Goal: Task Accomplishment & Management: Use online tool/utility

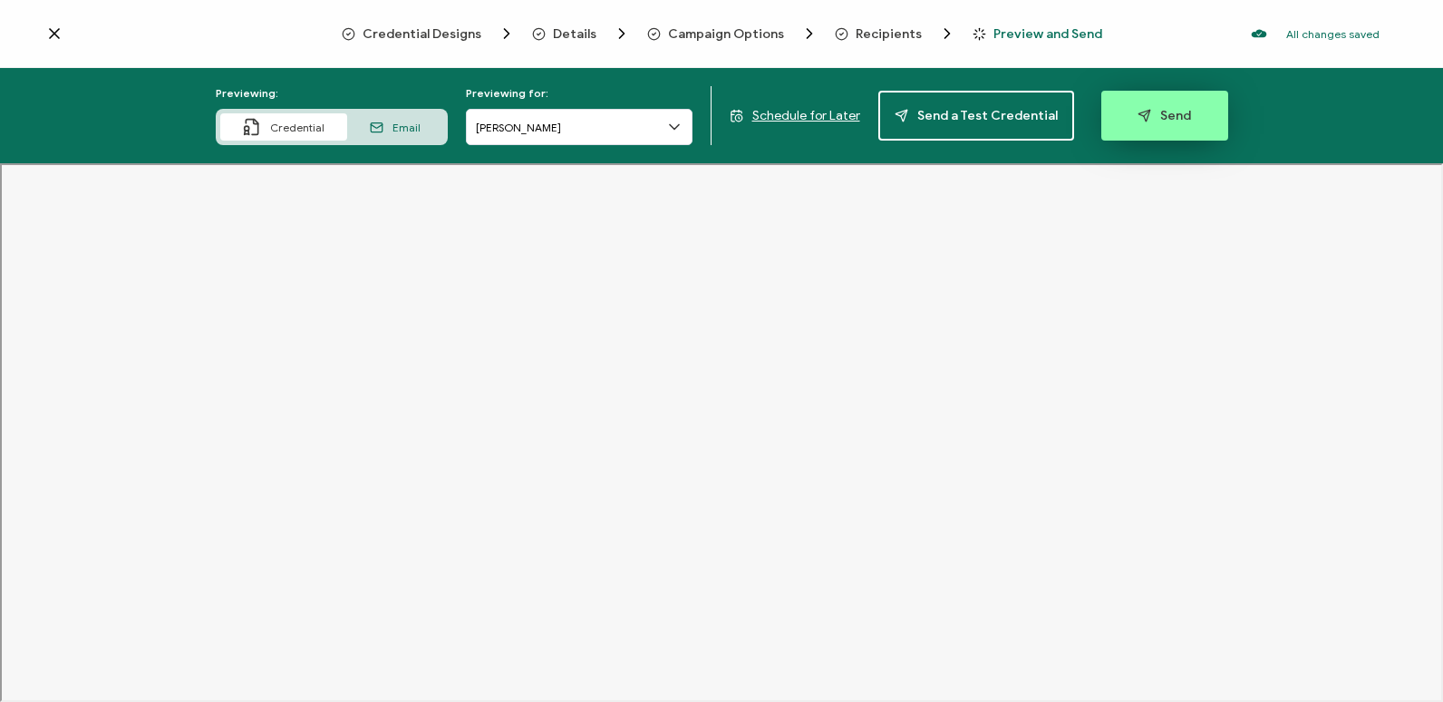
click at [1151, 123] on button "Send" at bounding box center [1165, 116] width 127 height 50
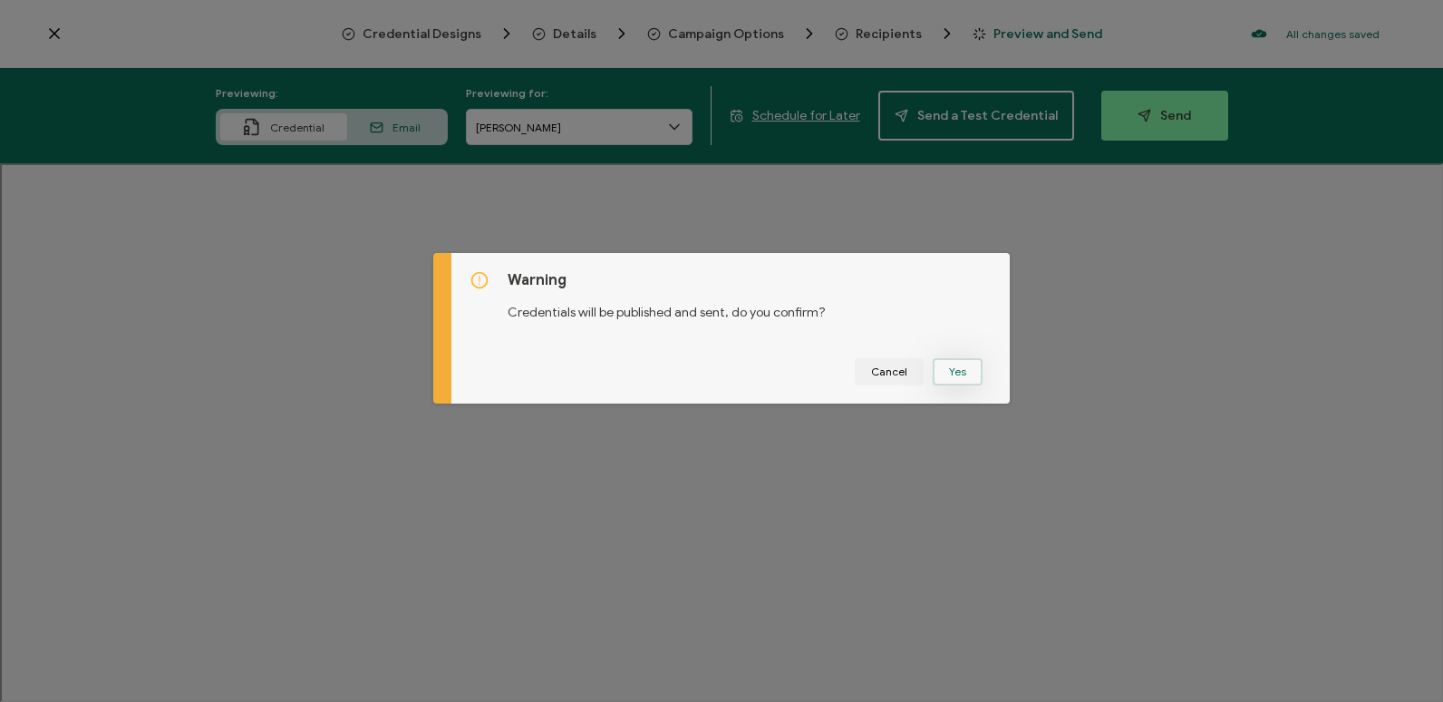
click at [944, 381] on button "Yes" at bounding box center [958, 371] width 50 height 27
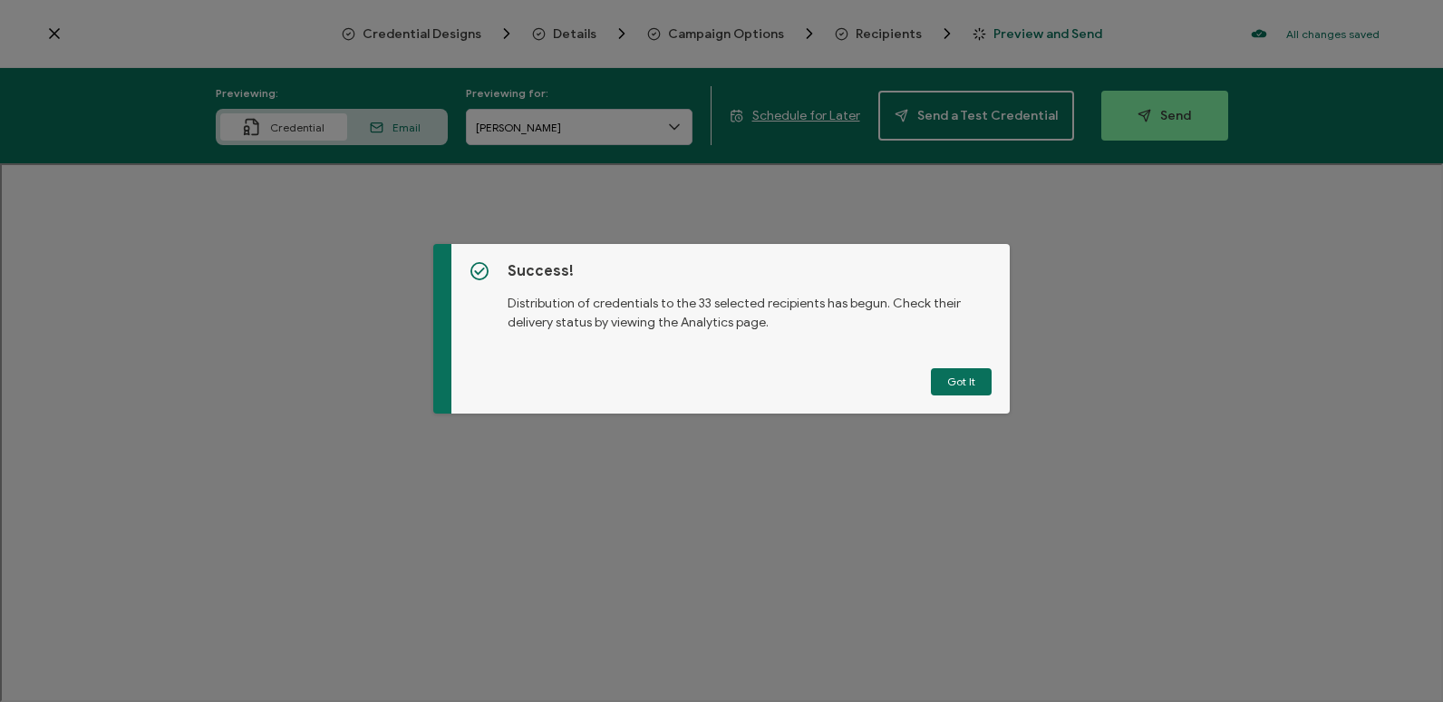
click at [944, 381] on button "Got It" at bounding box center [961, 381] width 61 height 27
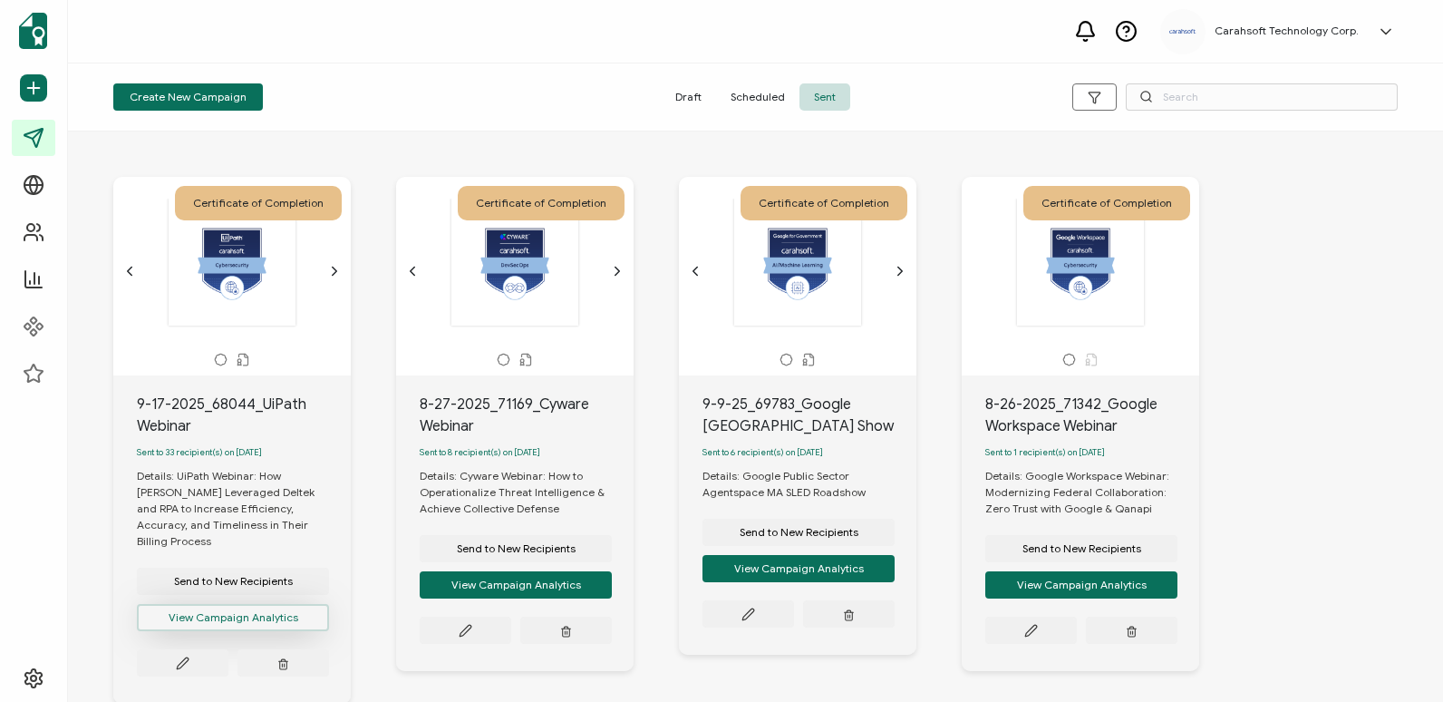
click at [215, 604] on button "View Campaign Analytics" at bounding box center [233, 617] width 192 height 27
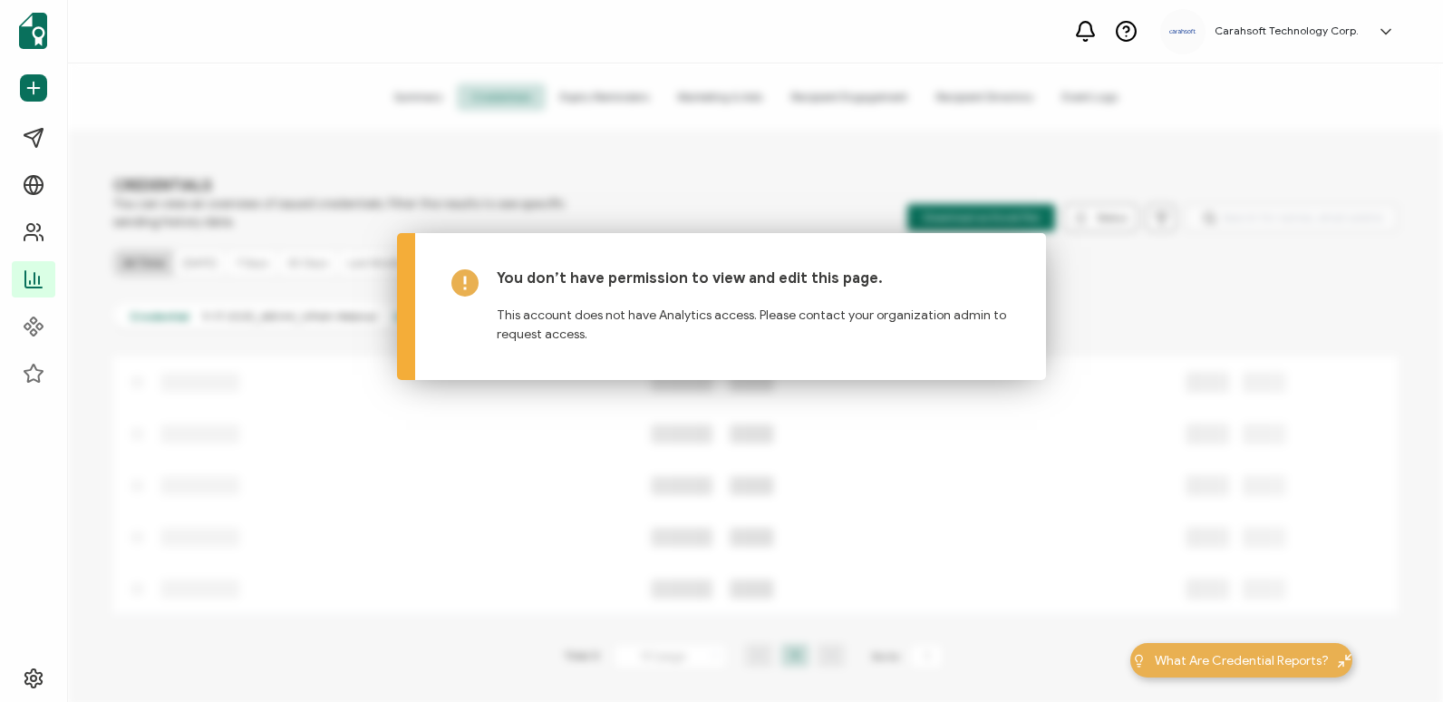
click at [427, 185] on div "Dashboard Send Certificates Campaigns Verification Page Recipients Analytics Co…" at bounding box center [721, 382] width 1443 height 638
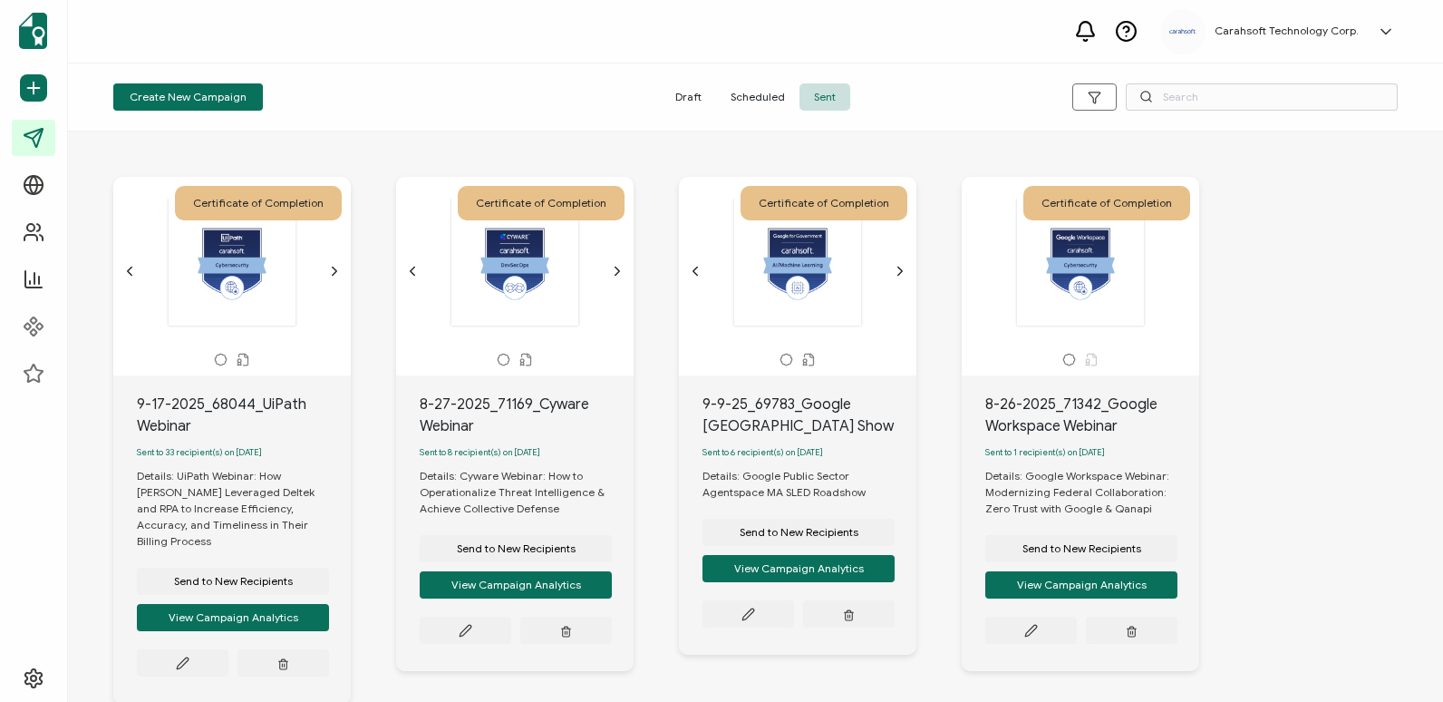
click at [219, 362] on icon at bounding box center [221, 360] width 14 height 14
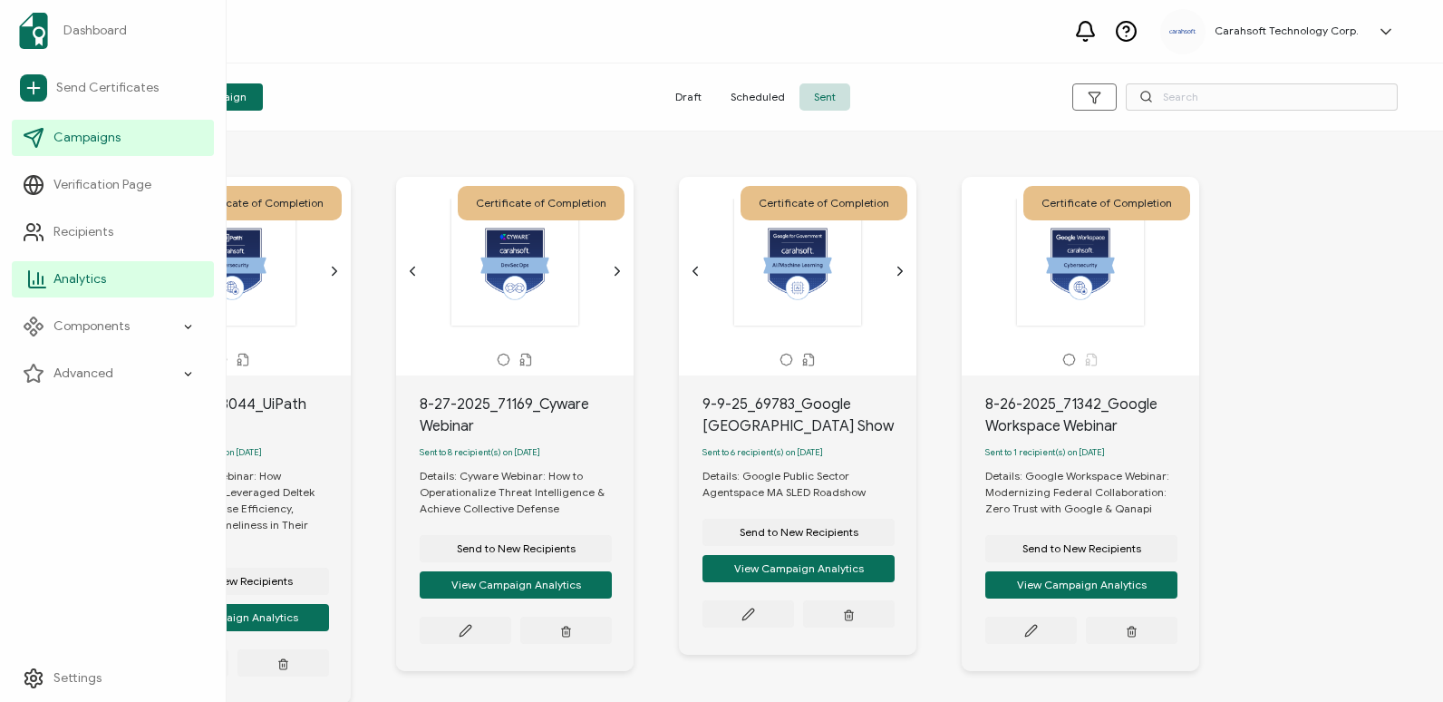
click at [135, 293] on link "Analytics" at bounding box center [113, 279] width 202 height 36
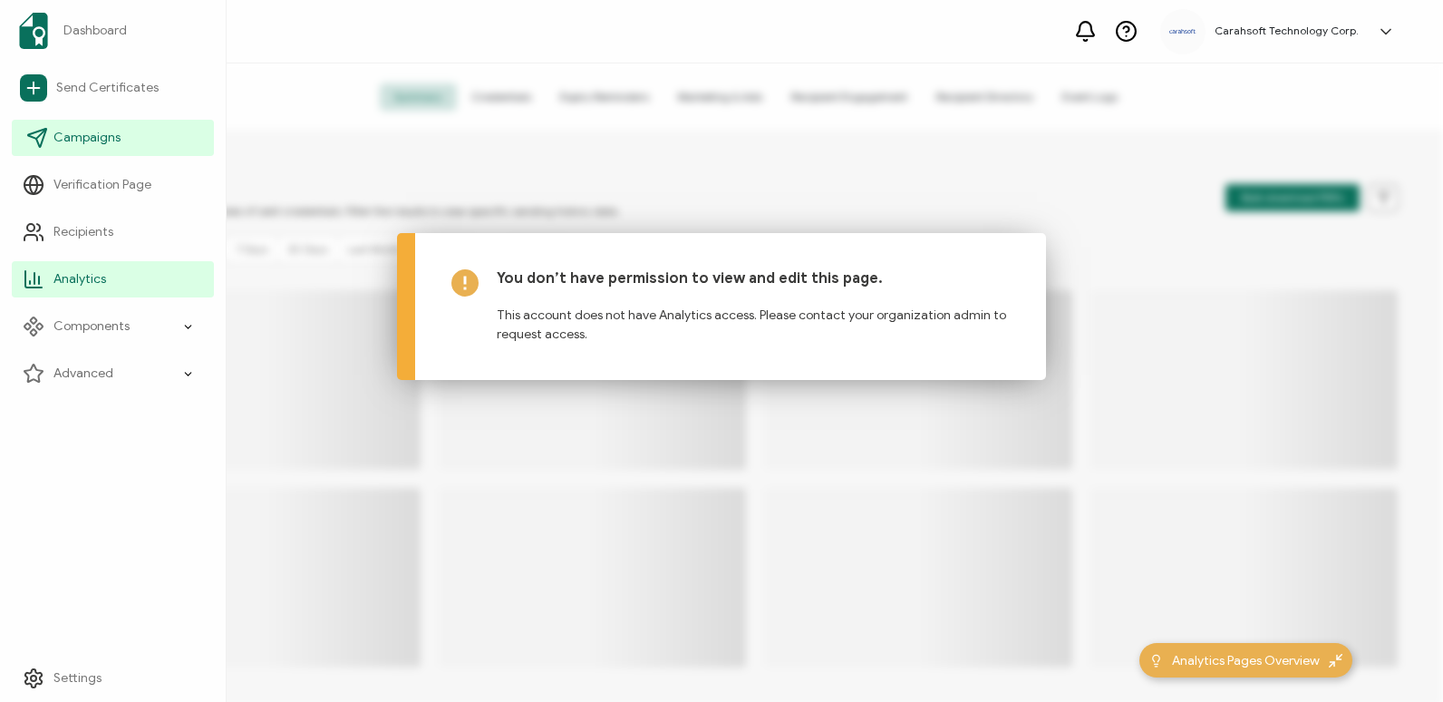
click at [111, 133] on span "Campaigns" at bounding box center [86, 138] width 67 height 18
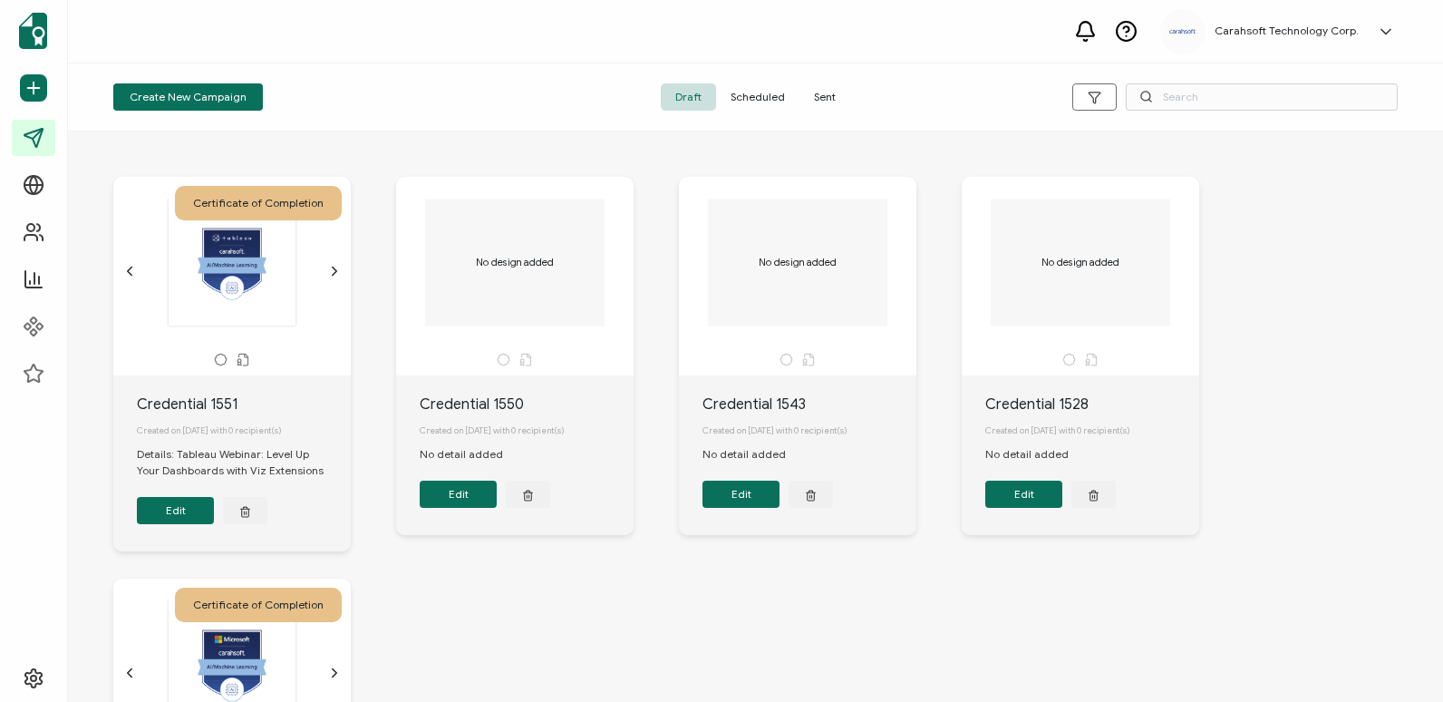
click at [821, 104] on span "Sent" at bounding box center [825, 96] width 51 height 27
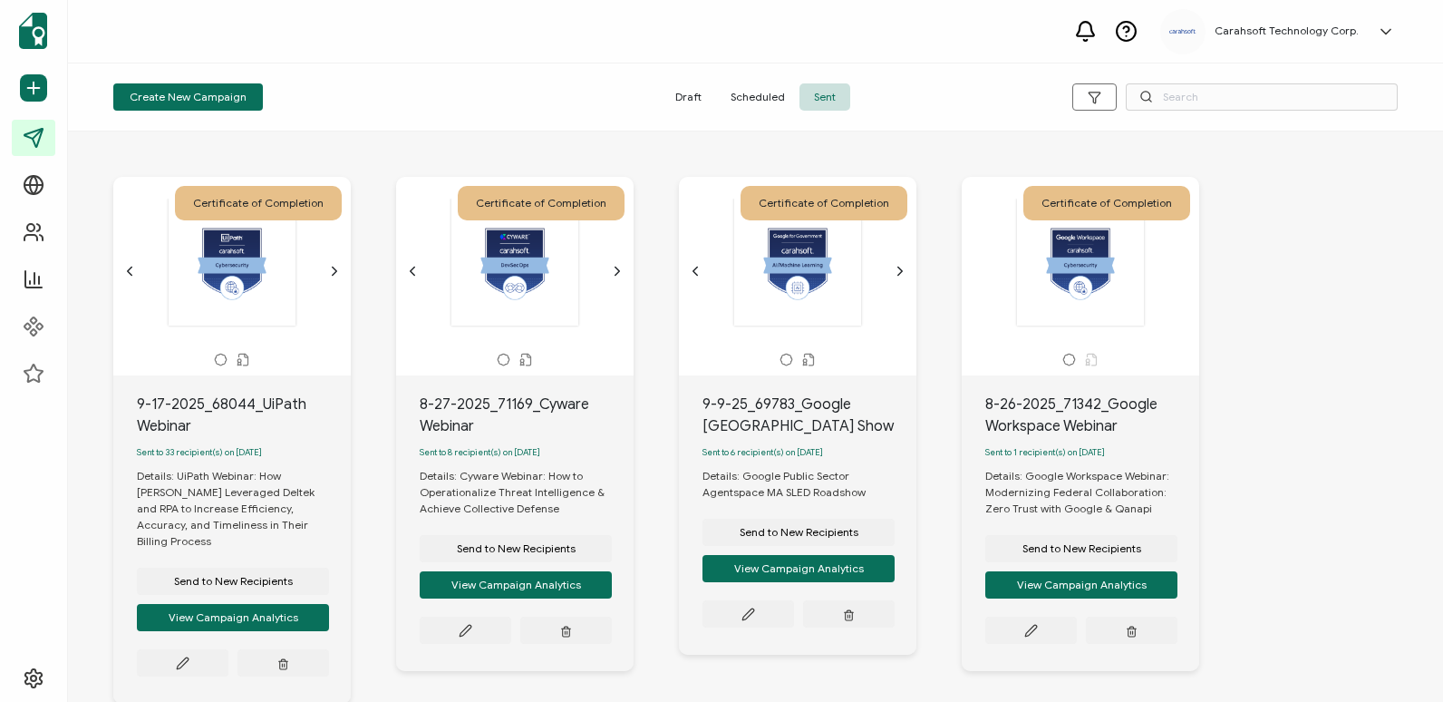
click at [330, 274] on icon "chevron forward outline" at bounding box center [334, 271] width 15 height 15
click at [137, 271] on div "The recipient’s full name, which will be automatically filled based on the info…" at bounding box center [232, 262] width 190 height 127
click at [132, 270] on icon "chevron back outline" at bounding box center [129, 271] width 15 height 15
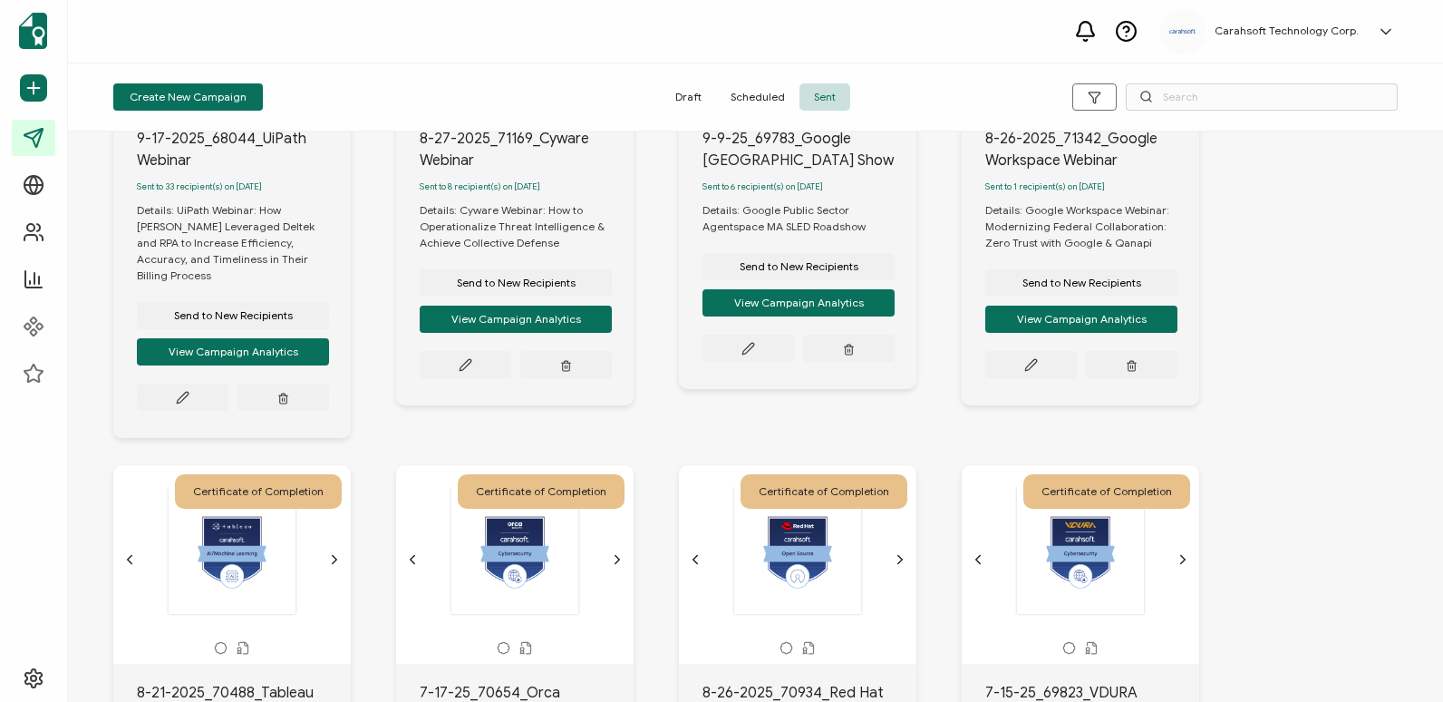
scroll to position [91, 0]
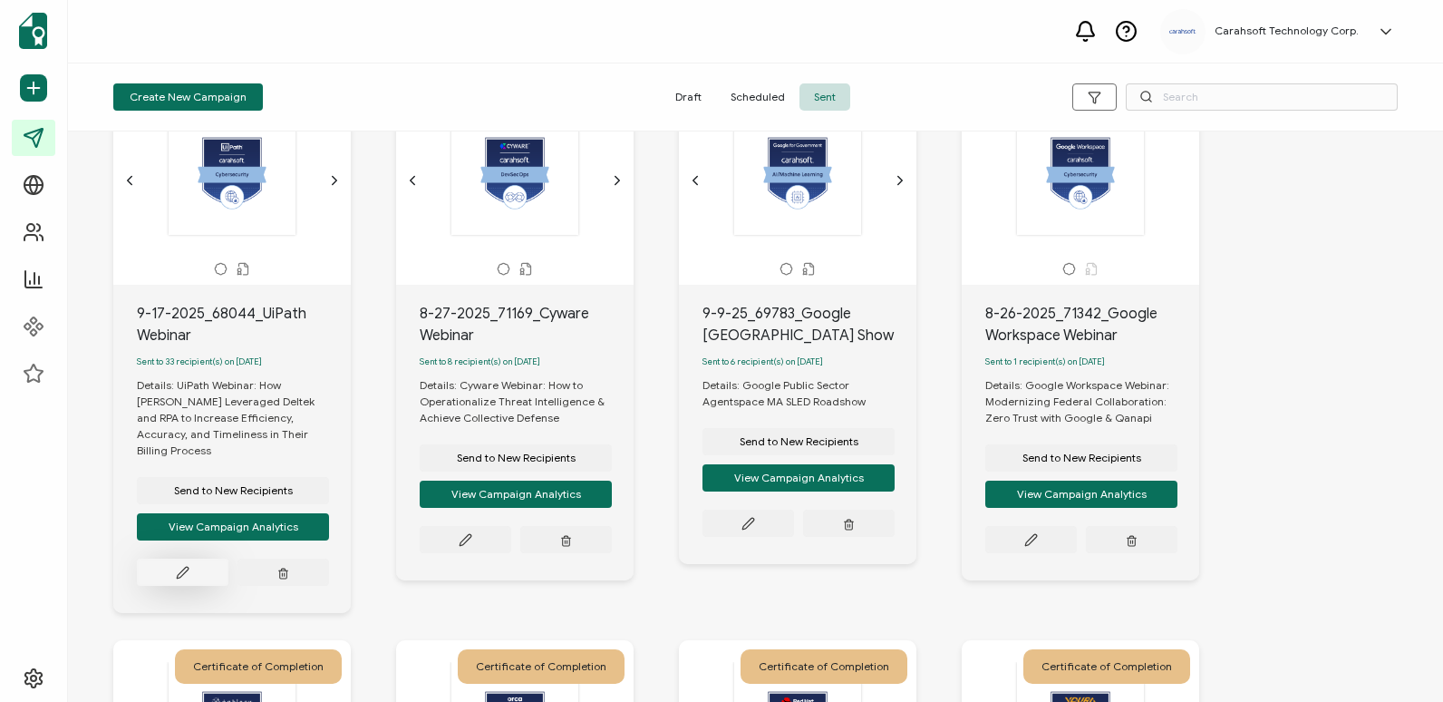
click at [176, 566] on icon at bounding box center [183, 573] width 14 height 14
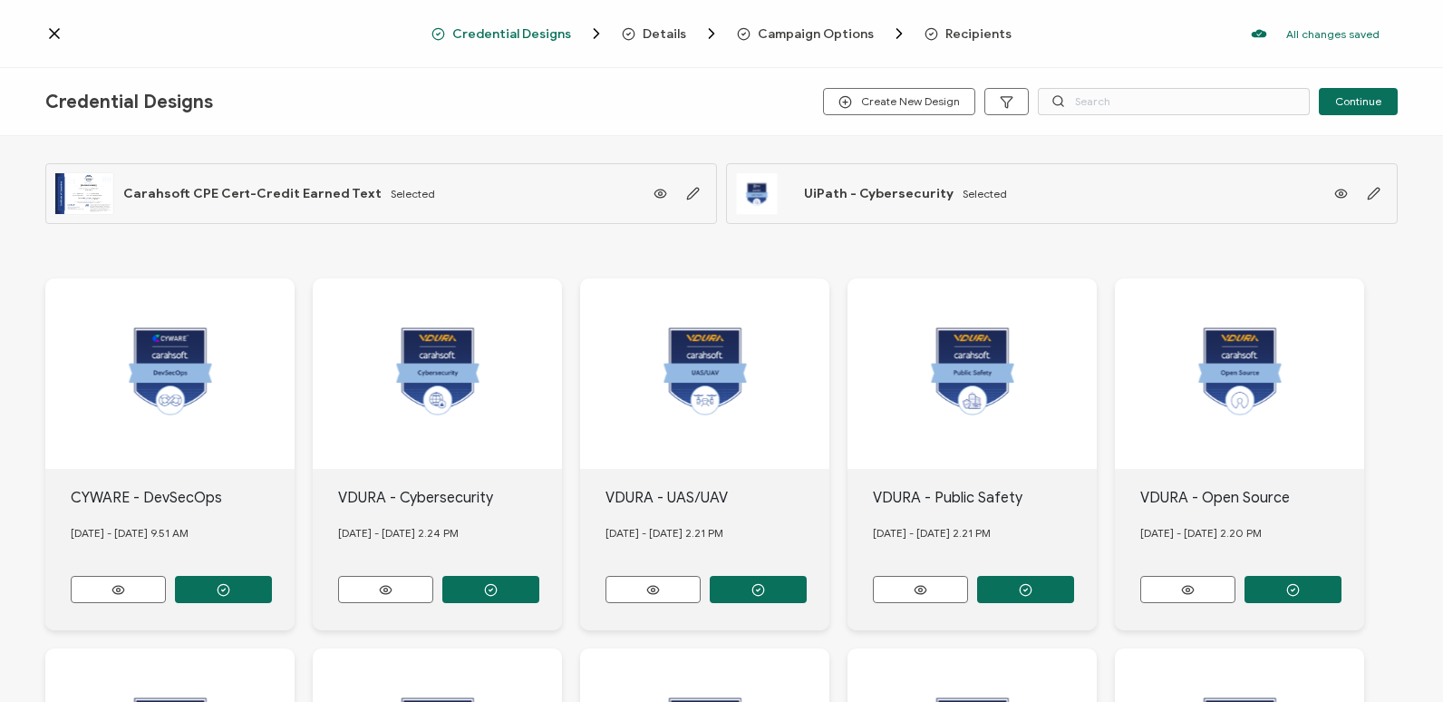
click at [996, 36] on span "Recipients" at bounding box center [979, 34] width 66 height 14
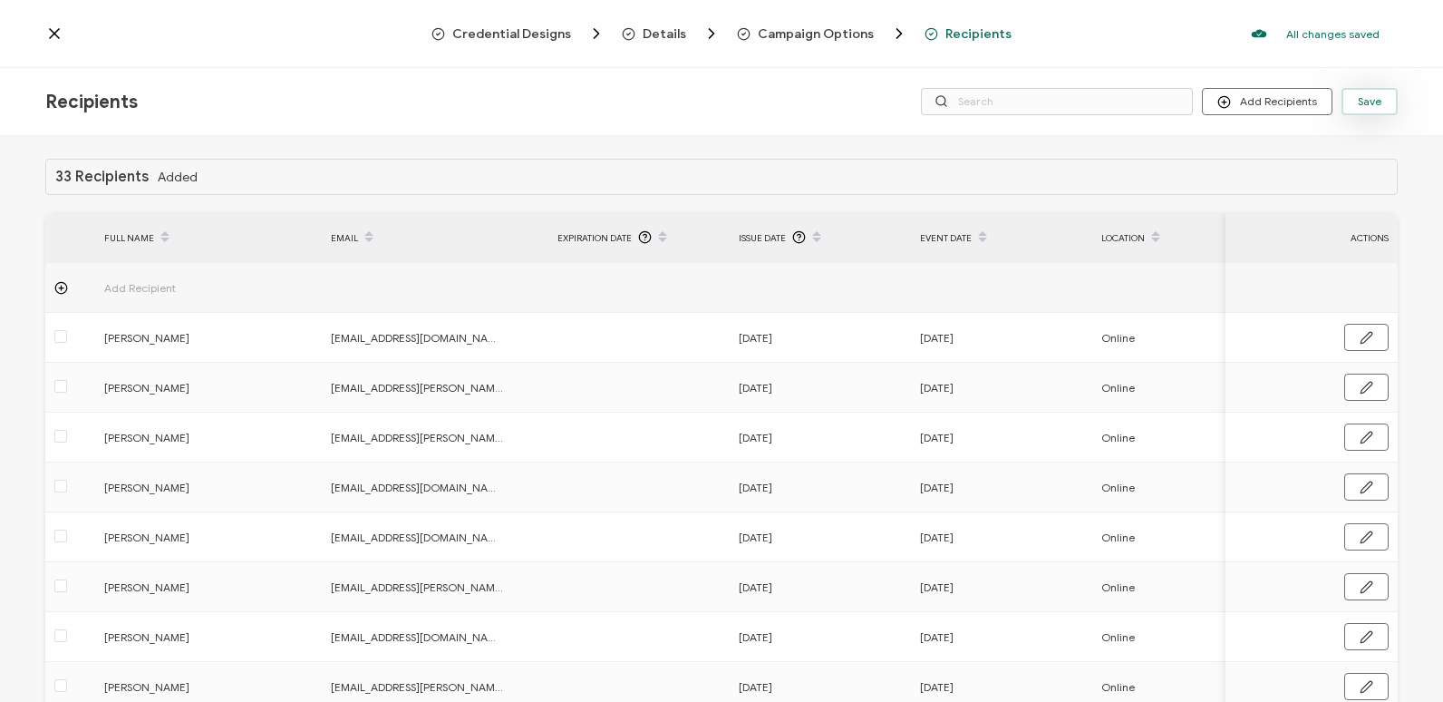
click at [1364, 112] on button "Save" at bounding box center [1370, 101] width 56 height 27
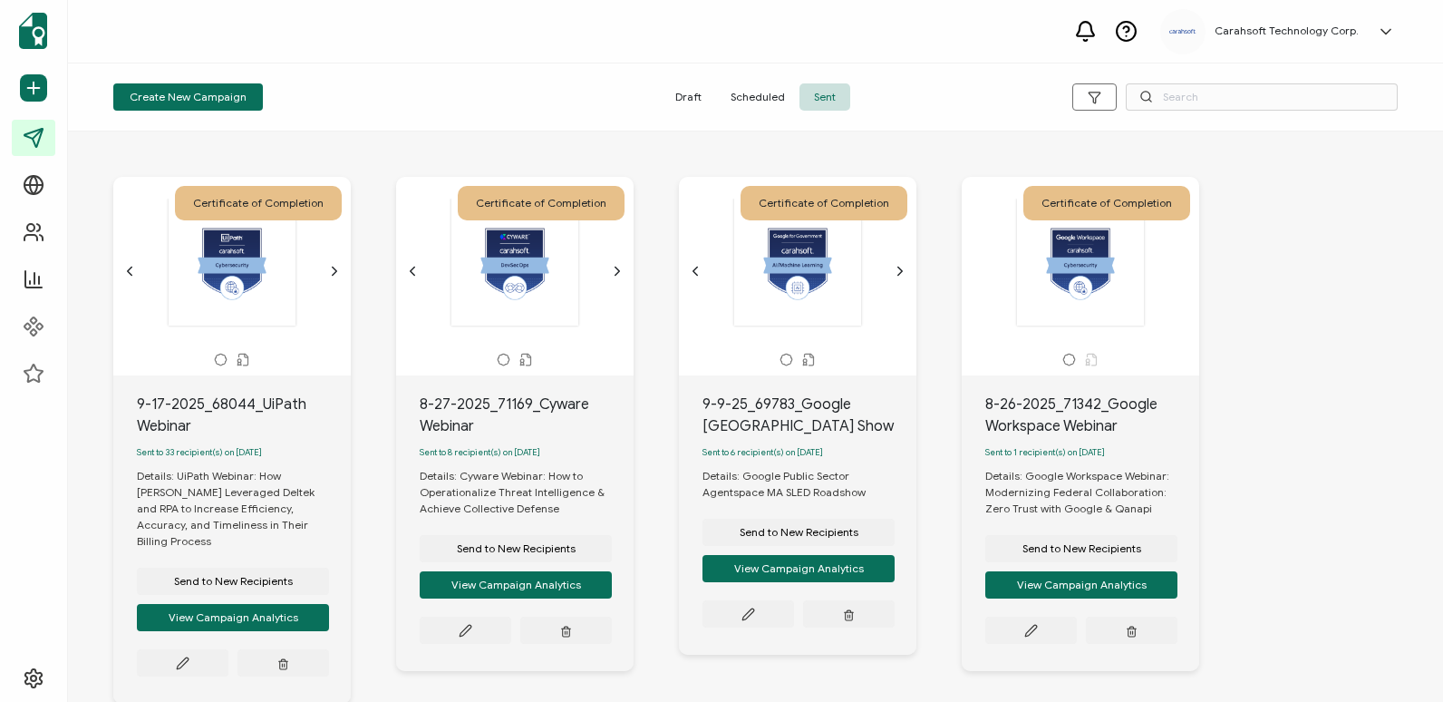
click at [219, 356] on icon at bounding box center [221, 360] width 14 height 14
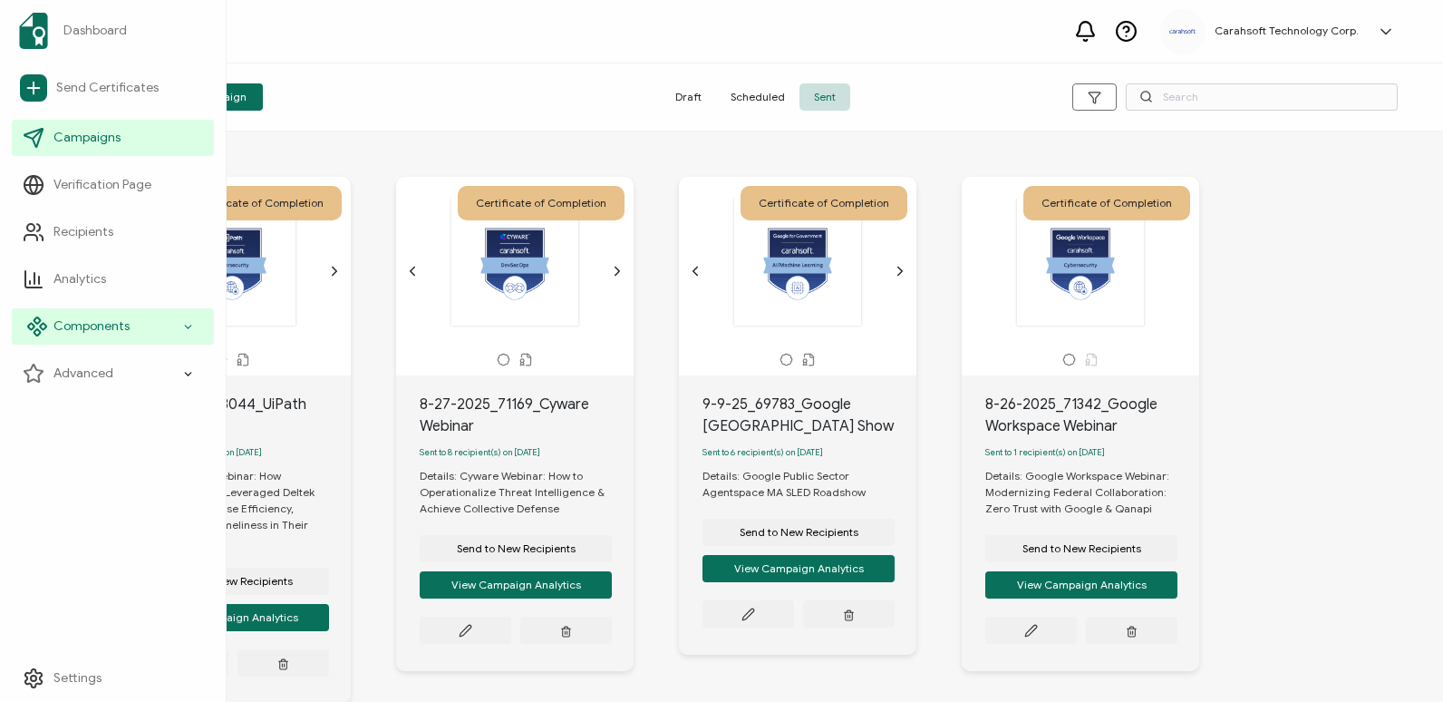
click at [181, 335] on div "Components" at bounding box center [113, 326] width 202 height 36
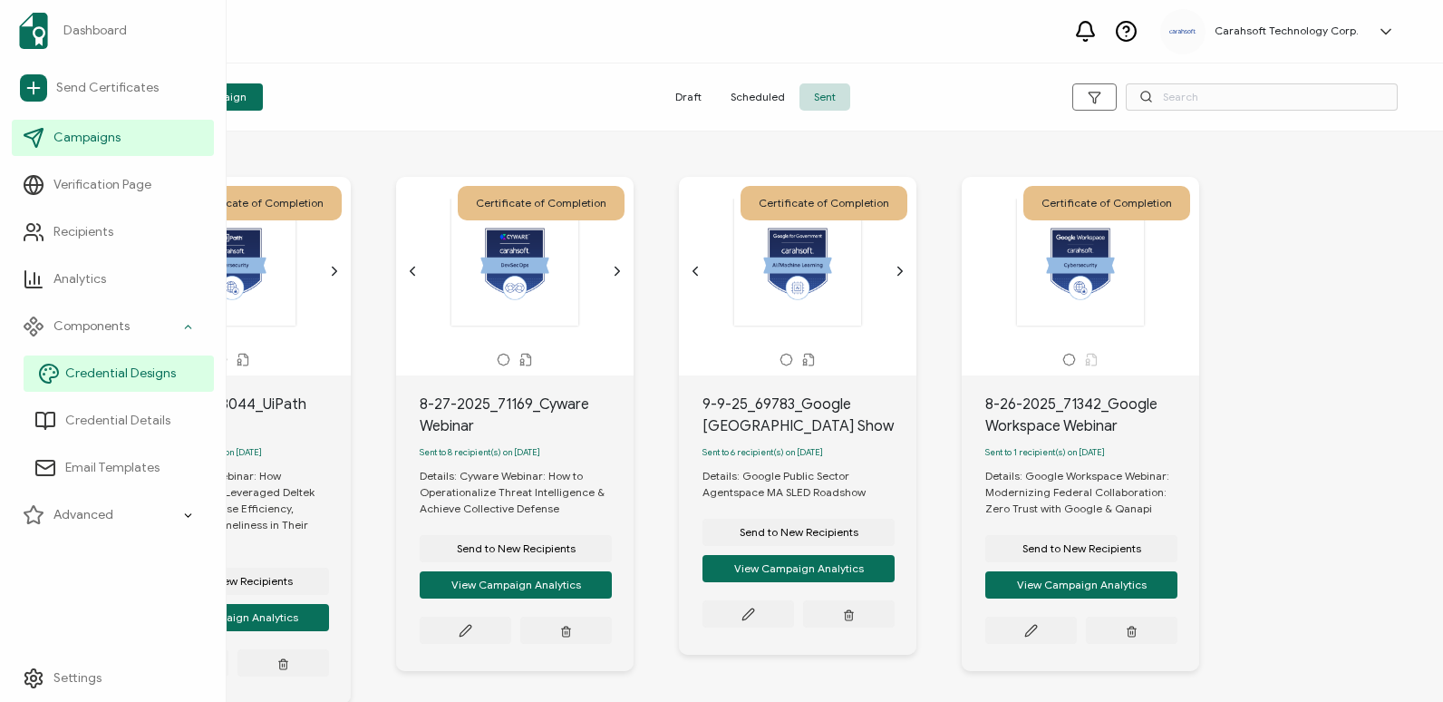
click at [182, 370] on link "Credential Designs" at bounding box center [119, 373] width 190 height 36
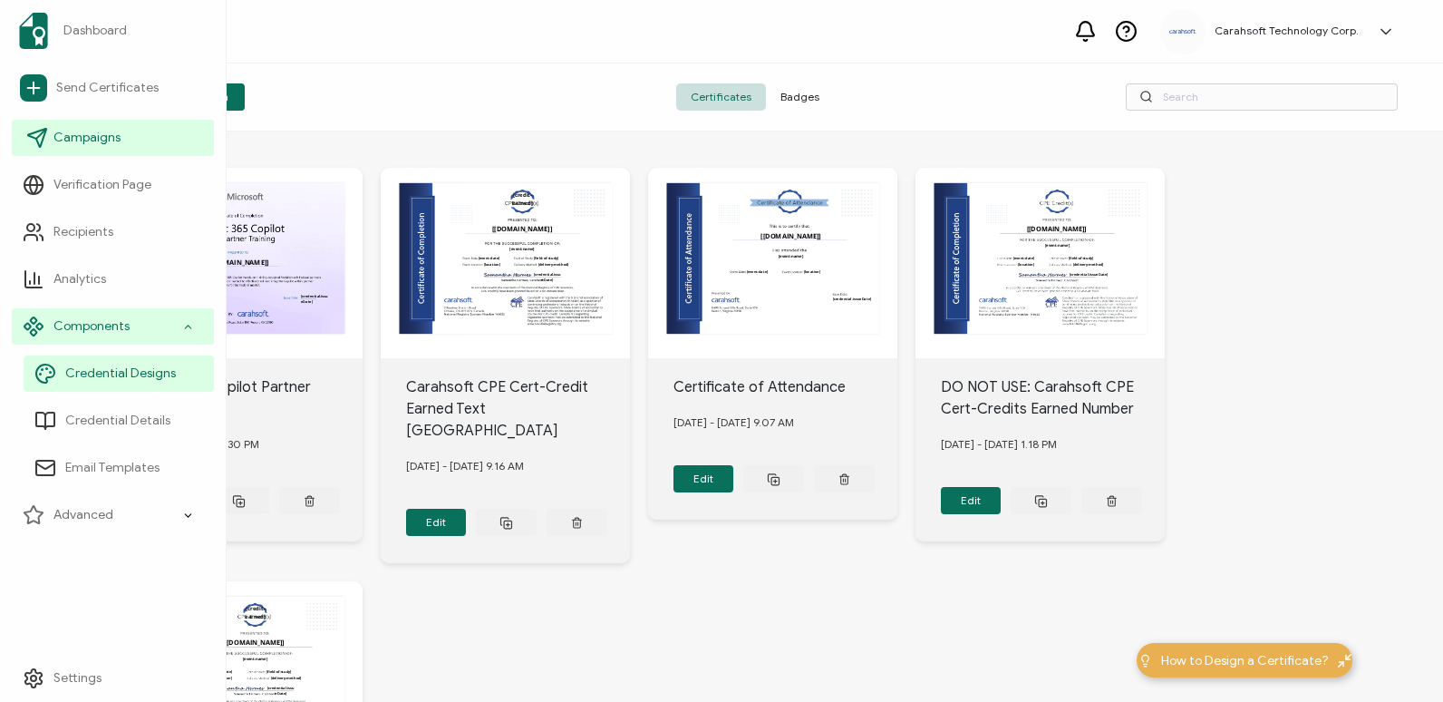
click at [55, 141] on span "Campaigns" at bounding box center [86, 138] width 67 height 18
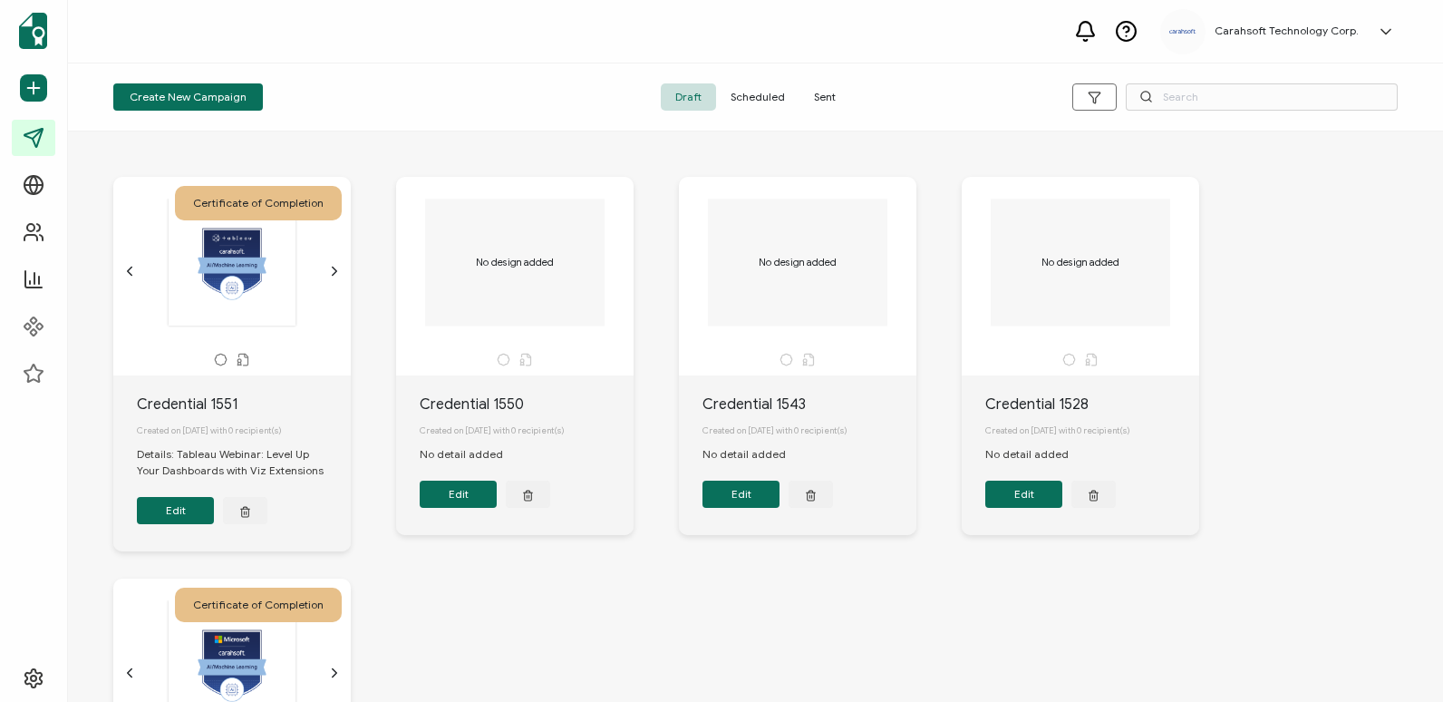
click at [476, 45] on div "Carahsoft Technology Corp. [PERSON_NAME] [PERSON_NAME][EMAIL_ADDRESS][PERSON_NA…" at bounding box center [755, 31] width 1375 height 63
click at [838, 98] on span "Sent" at bounding box center [825, 96] width 51 height 27
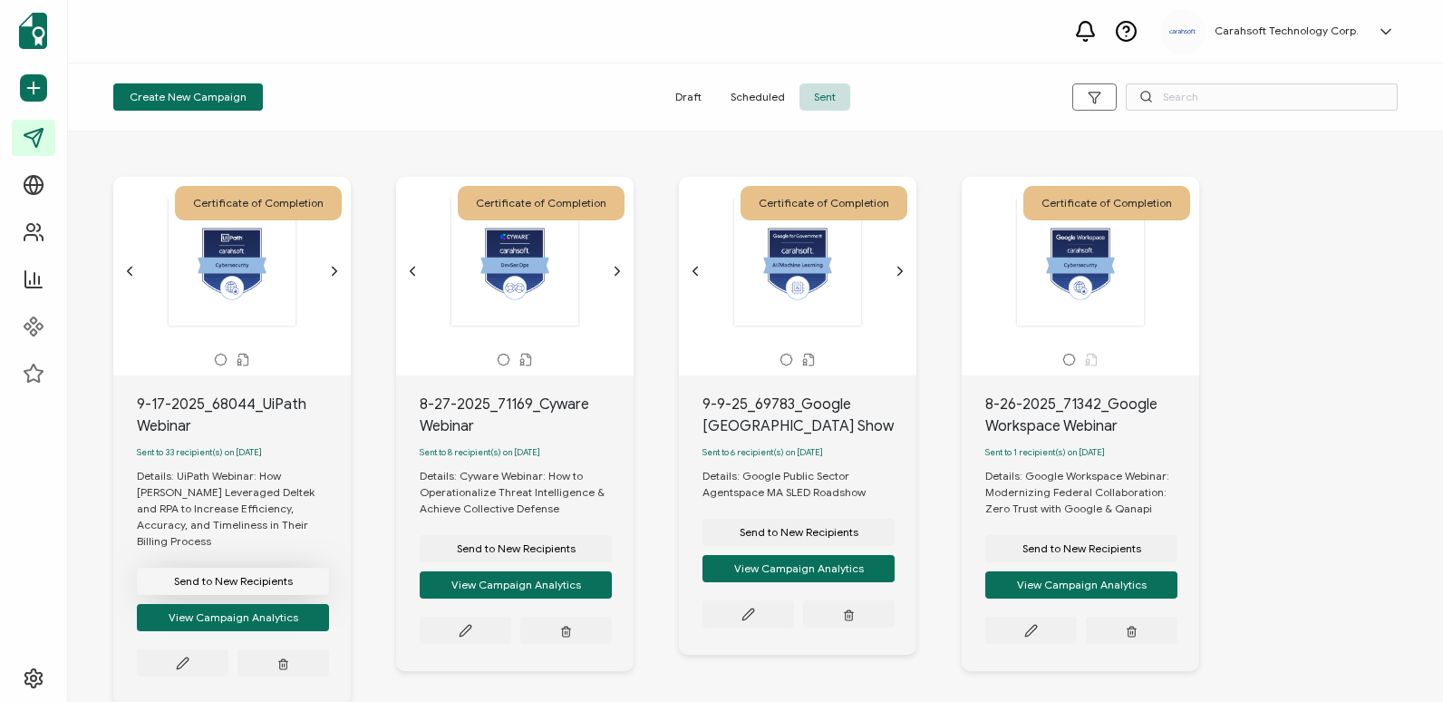
click at [264, 568] on button "Send to New Recipients" at bounding box center [233, 581] width 192 height 27
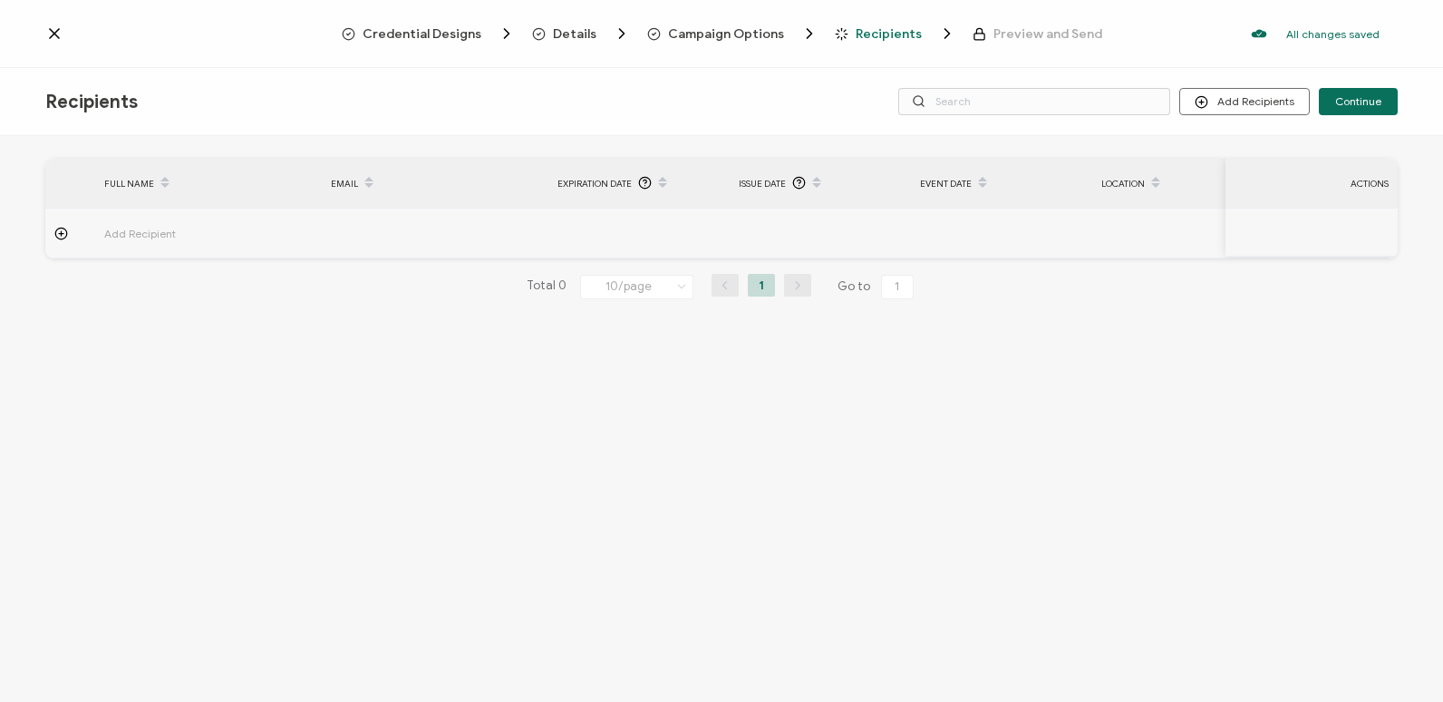
click at [56, 32] on icon at bounding box center [54, 33] width 9 height 9
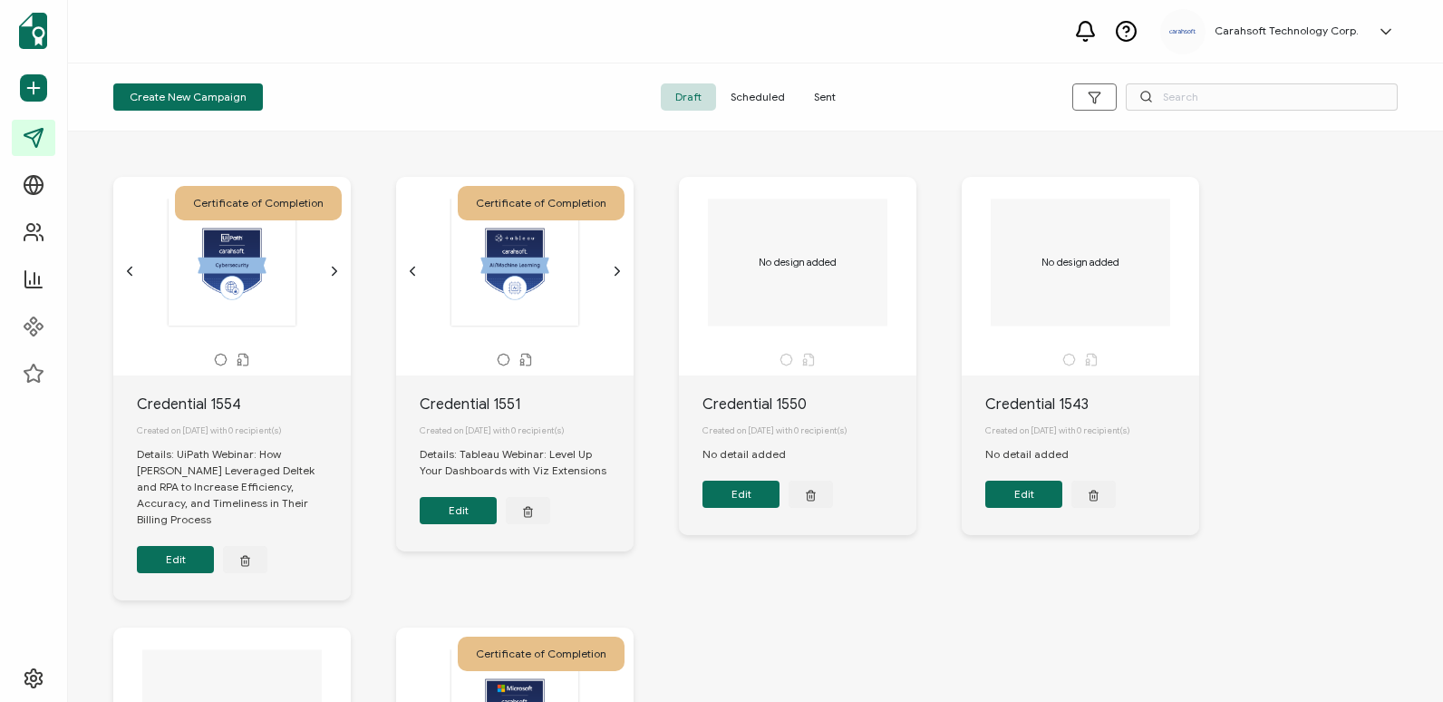
click at [815, 99] on span "Sent" at bounding box center [825, 96] width 51 height 27
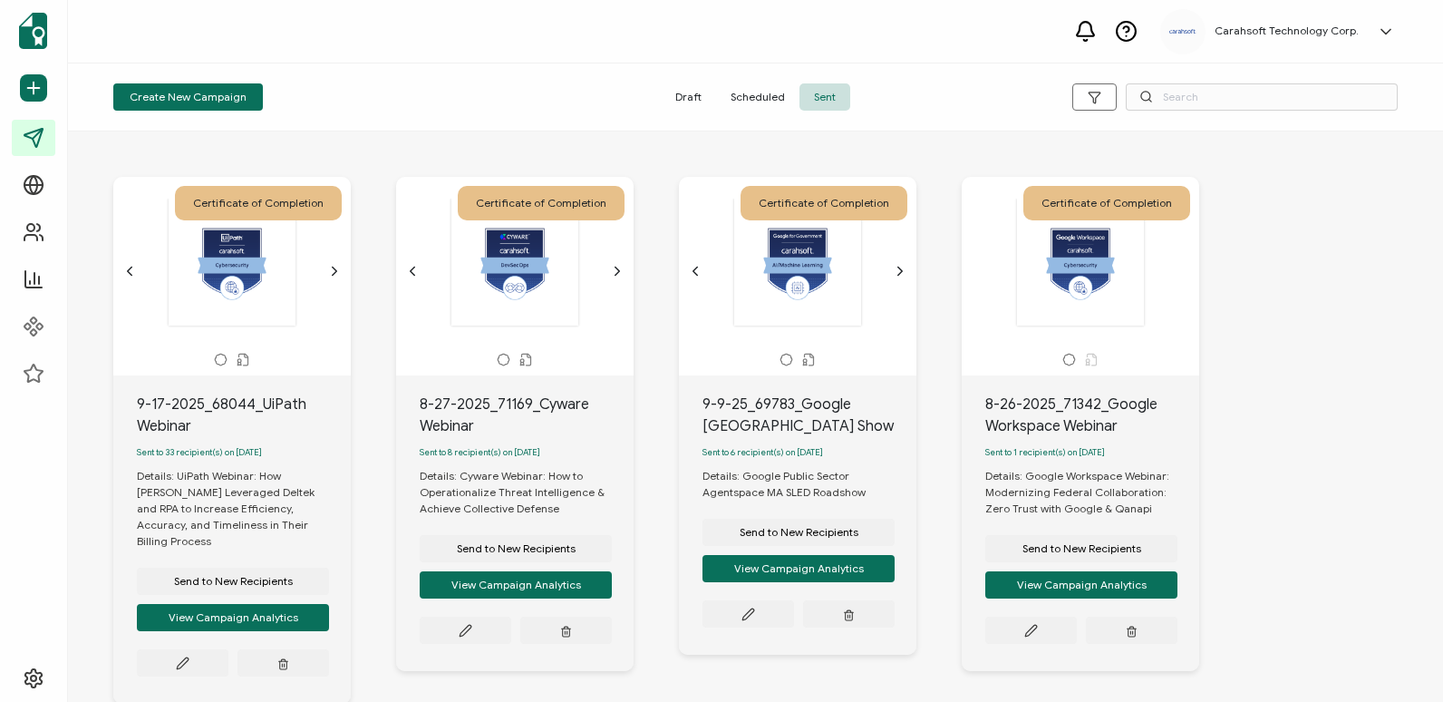
click at [279, 203] on div "Certificate of Completion" at bounding box center [258, 203] width 167 height 34
click at [588, 34] on div "Carahsoft Technology Corp. [PERSON_NAME] [PERSON_NAME][EMAIL_ADDRESS][PERSON_NA…" at bounding box center [755, 31] width 1375 height 63
click at [301, 613] on button "View Campaign Analytics" at bounding box center [233, 617] width 192 height 27
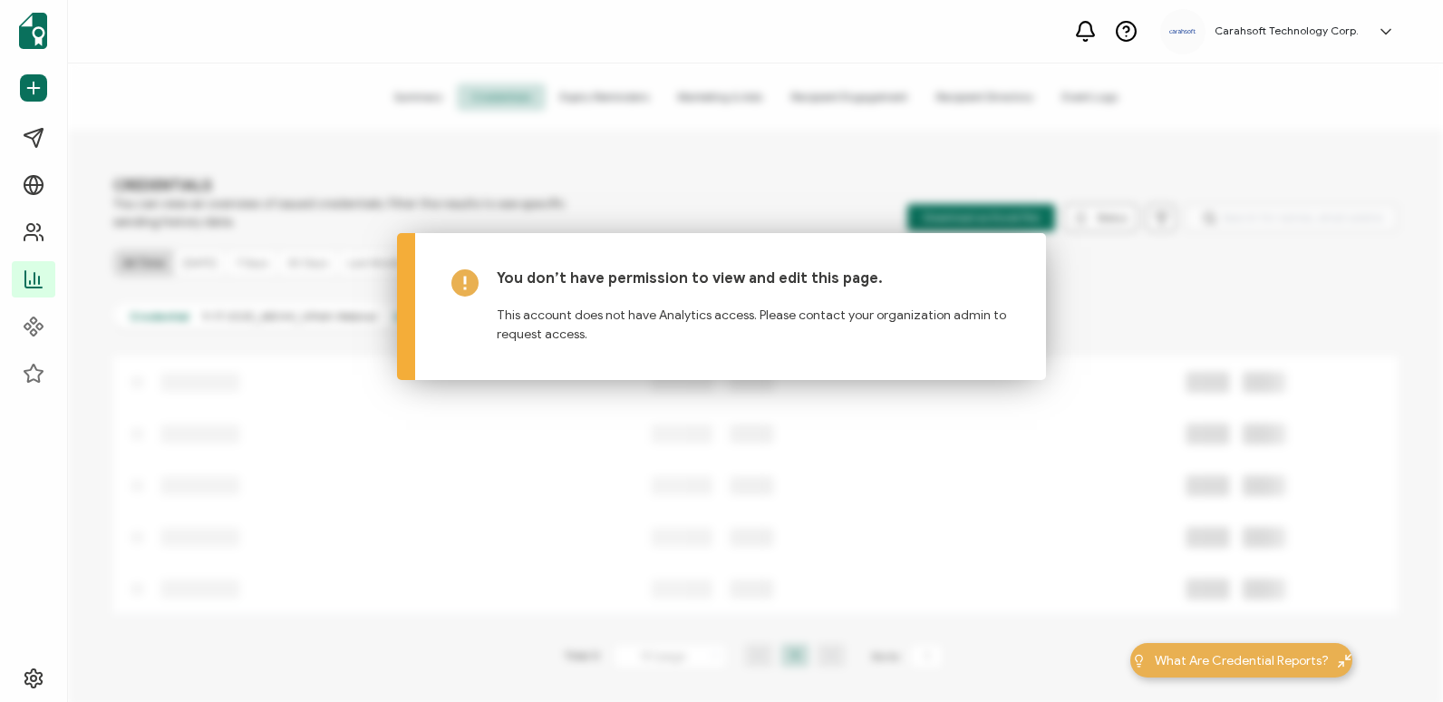
click at [846, 69] on div "Dashboard Send Certificates Campaigns Verification Page Recipients Analytics Co…" at bounding box center [721, 382] width 1443 height 638
